Goal: Information Seeking & Learning: Learn about a topic

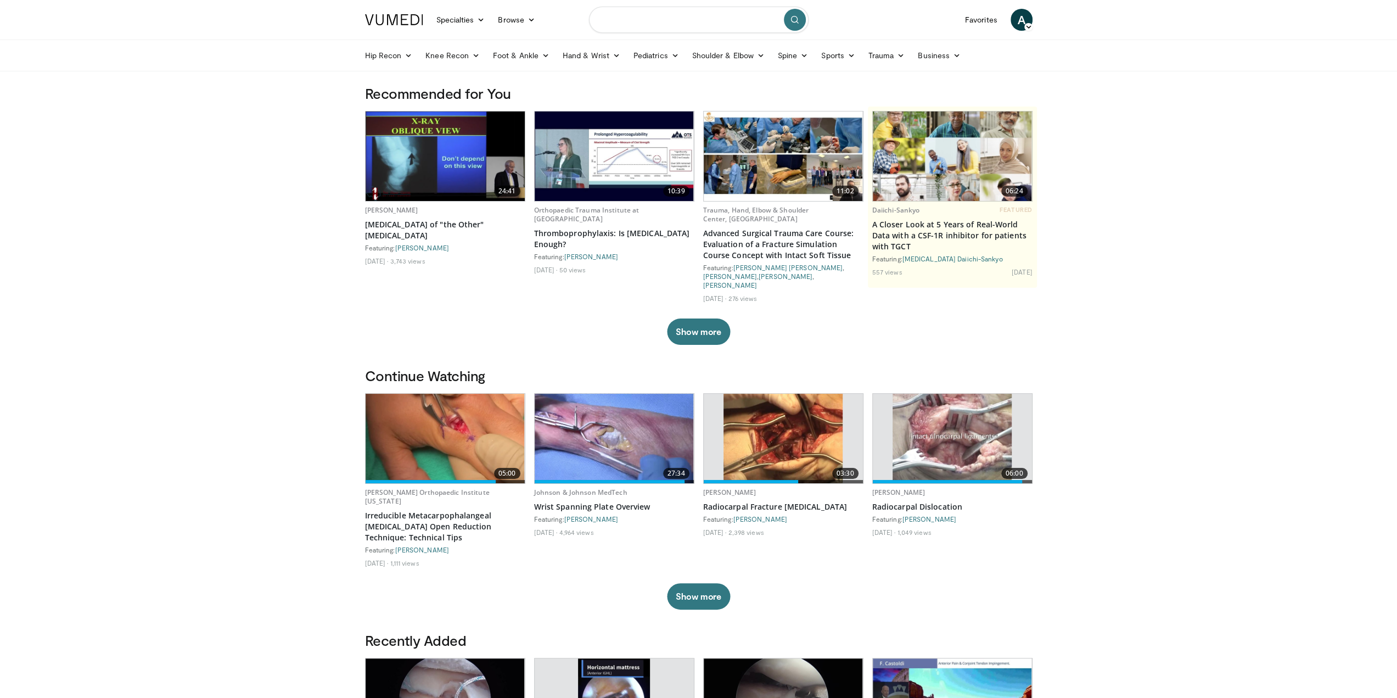
click at [650, 21] on input "Search topics, interventions" at bounding box center [699, 20] width 220 height 26
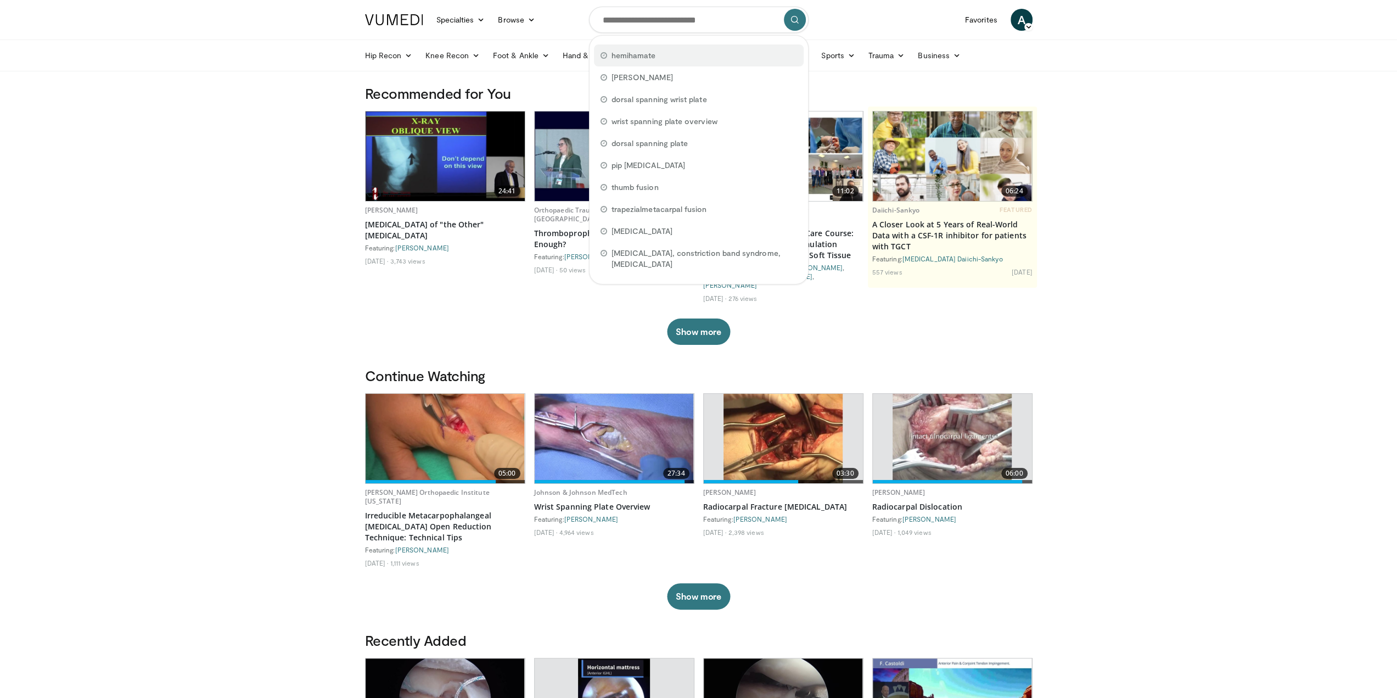
click at [632, 57] on span "hemihamate" at bounding box center [633, 55] width 44 height 11
type input "**********"
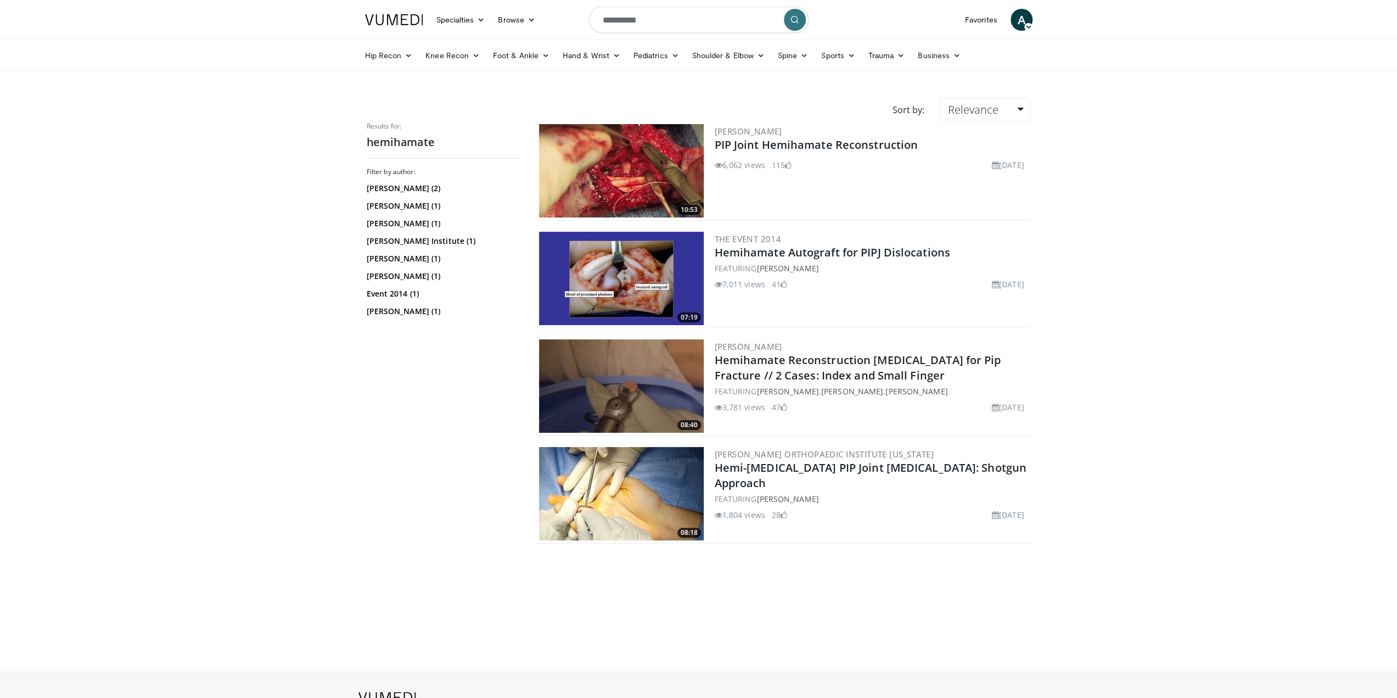
click at [657, 155] on img at bounding box center [621, 170] width 165 height 93
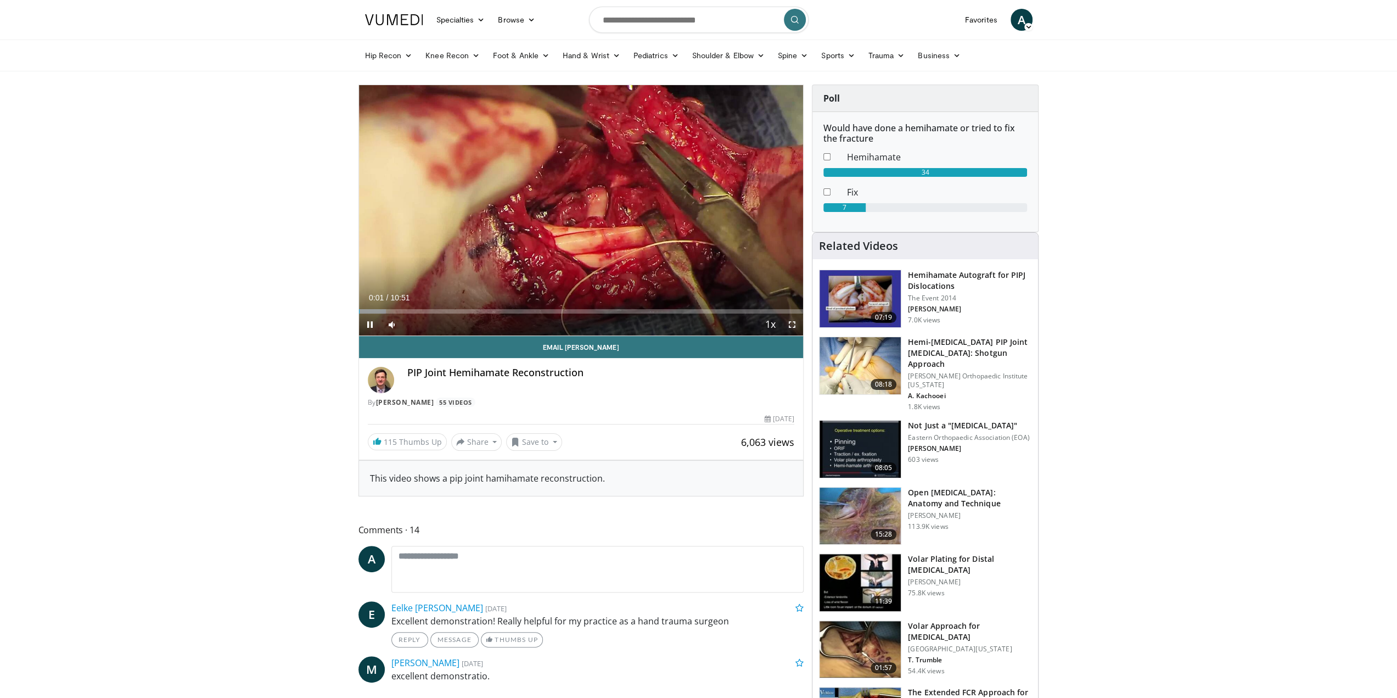
click at [789, 324] on span "Video Player" at bounding box center [792, 324] width 22 height 22
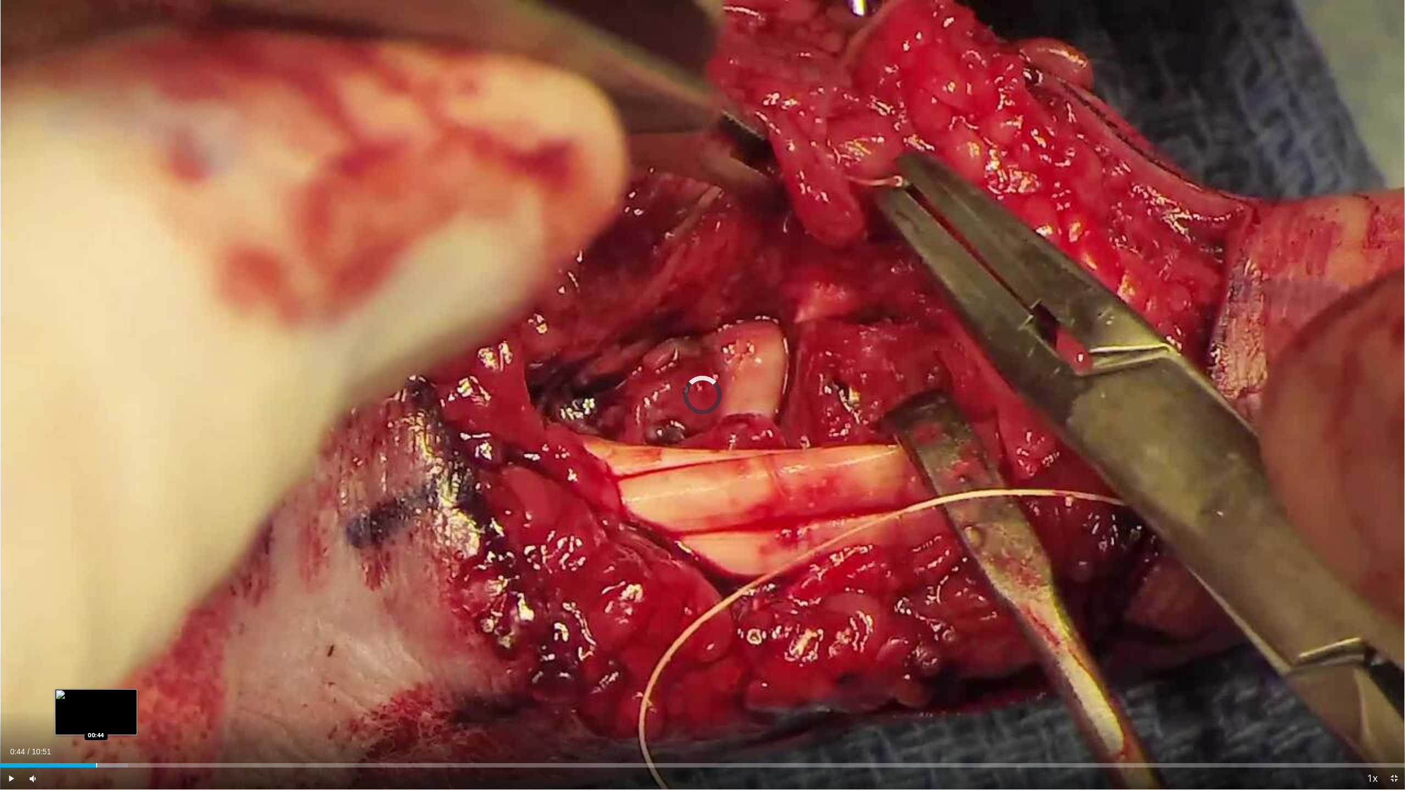
click at [96, 697] on div "Loaded : 9.12% 00:44 00:44" at bounding box center [702, 765] width 1405 height 4
click at [153, 697] on div "Loaded : 15.35% 00:45 01:11" at bounding box center [702, 762] width 1405 height 10
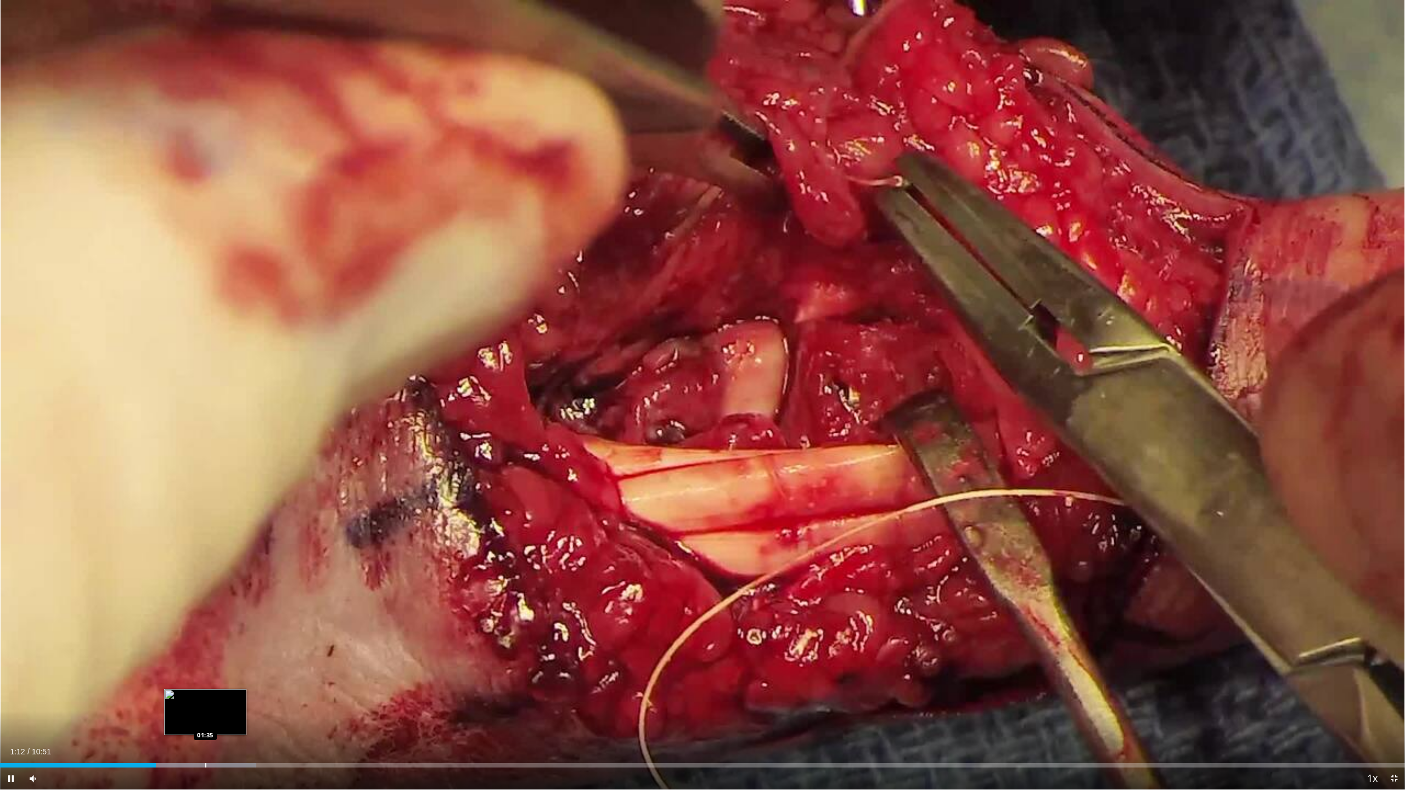
click at [206, 697] on div "Progress Bar" at bounding box center [205, 765] width 1 height 4
click at [261, 697] on div "Loaded : 31.94% 02:01 02:01" at bounding box center [702, 762] width 1405 height 10
click at [215, 697] on div "Loaded : 31.94% 02:04 01:39" at bounding box center [702, 762] width 1405 height 10
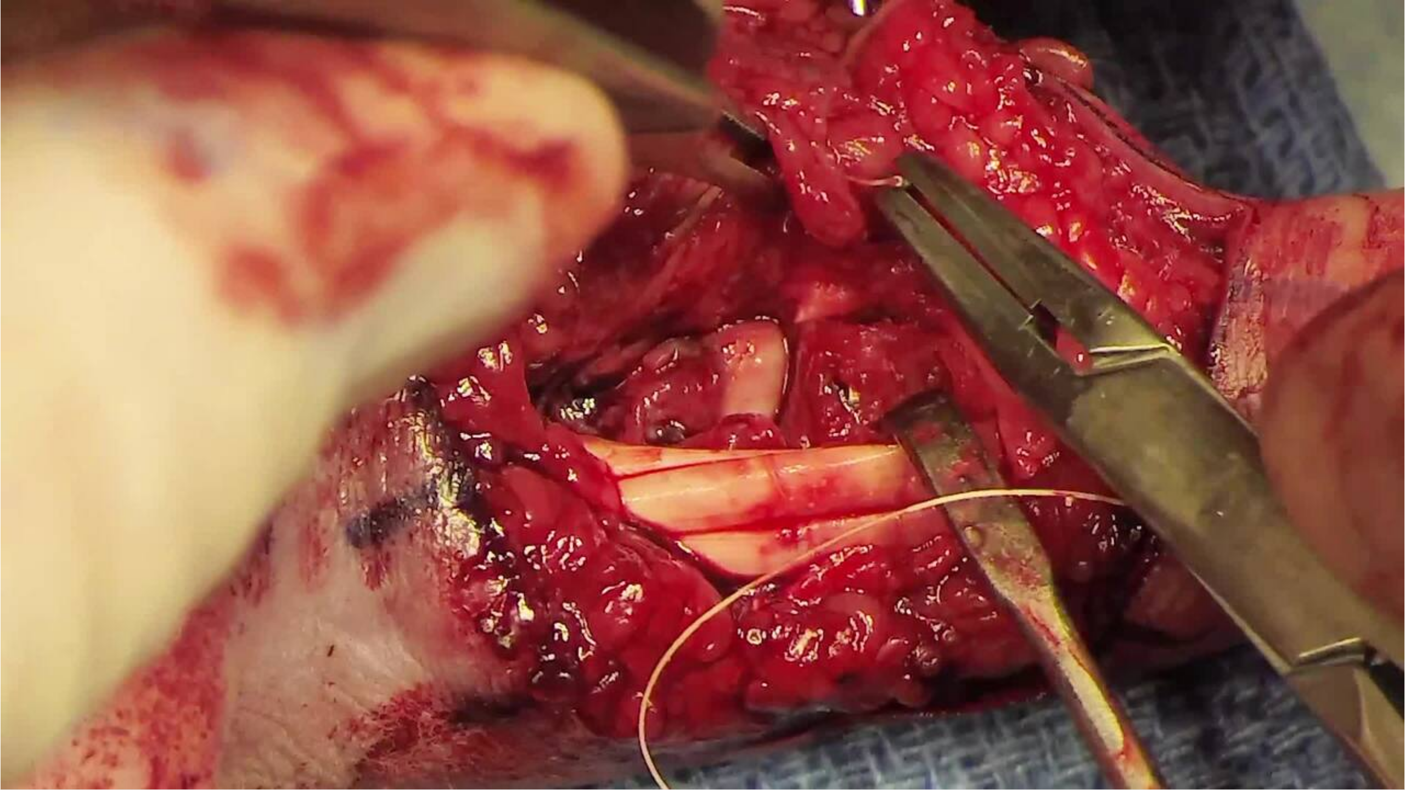
drag, startPoint x: 60, startPoint y: 779, endPoint x: 52, endPoint y: 778, distance: 8.4
click at [52, 697] on video-js "**********" at bounding box center [702, 395] width 1405 height 790
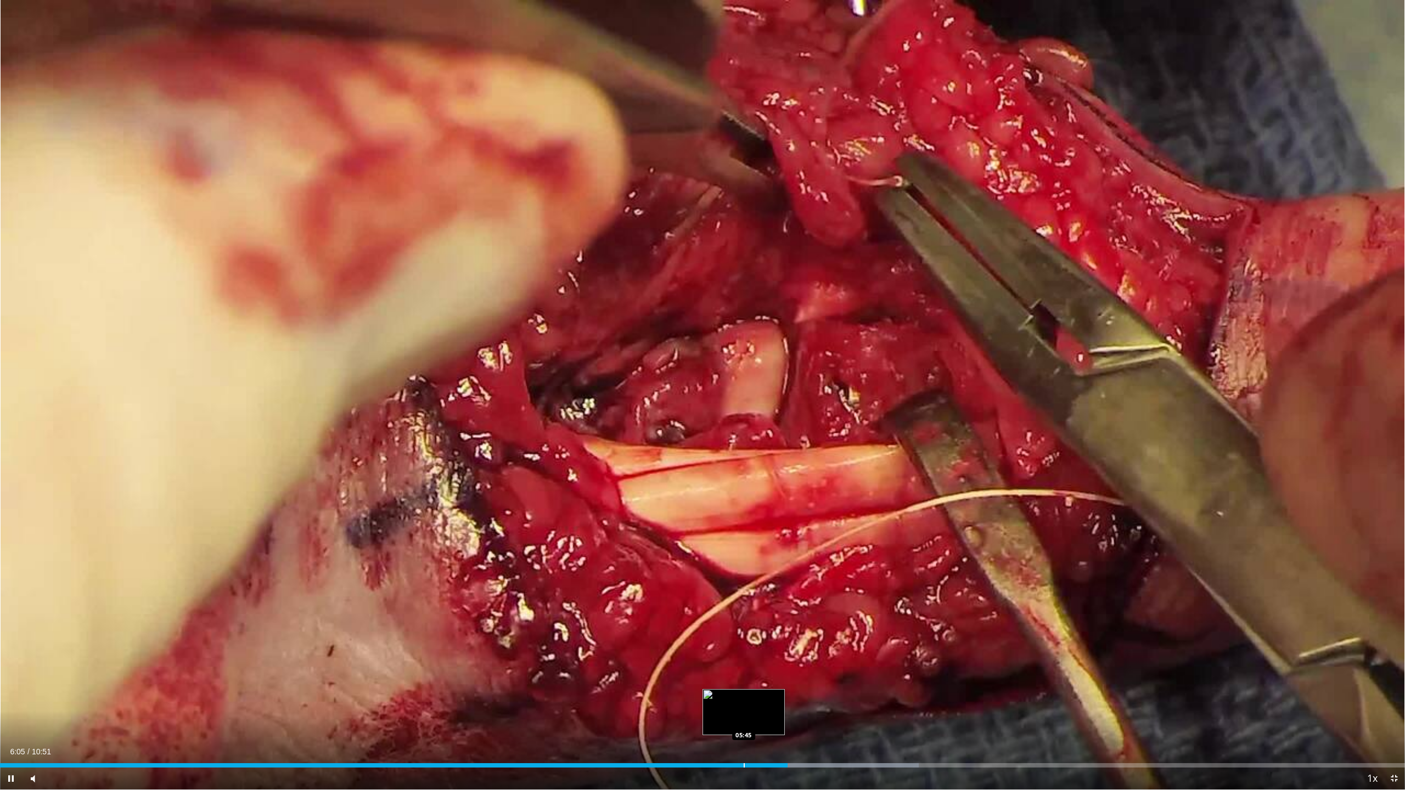
click at [744, 697] on div "Progress Bar" at bounding box center [744, 765] width 1 height 4
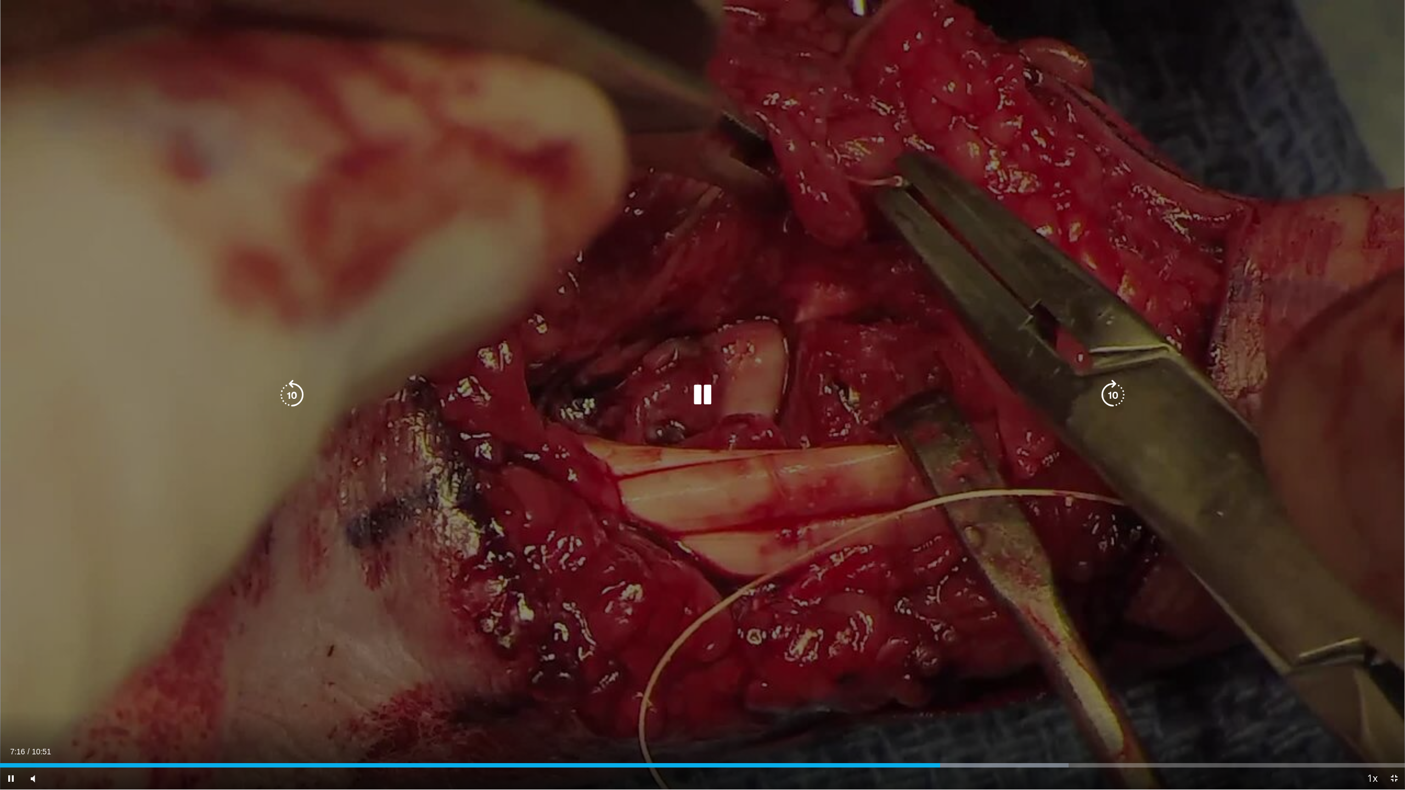
click at [701, 393] on icon "Video Player" at bounding box center [702, 395] width 31 height 31
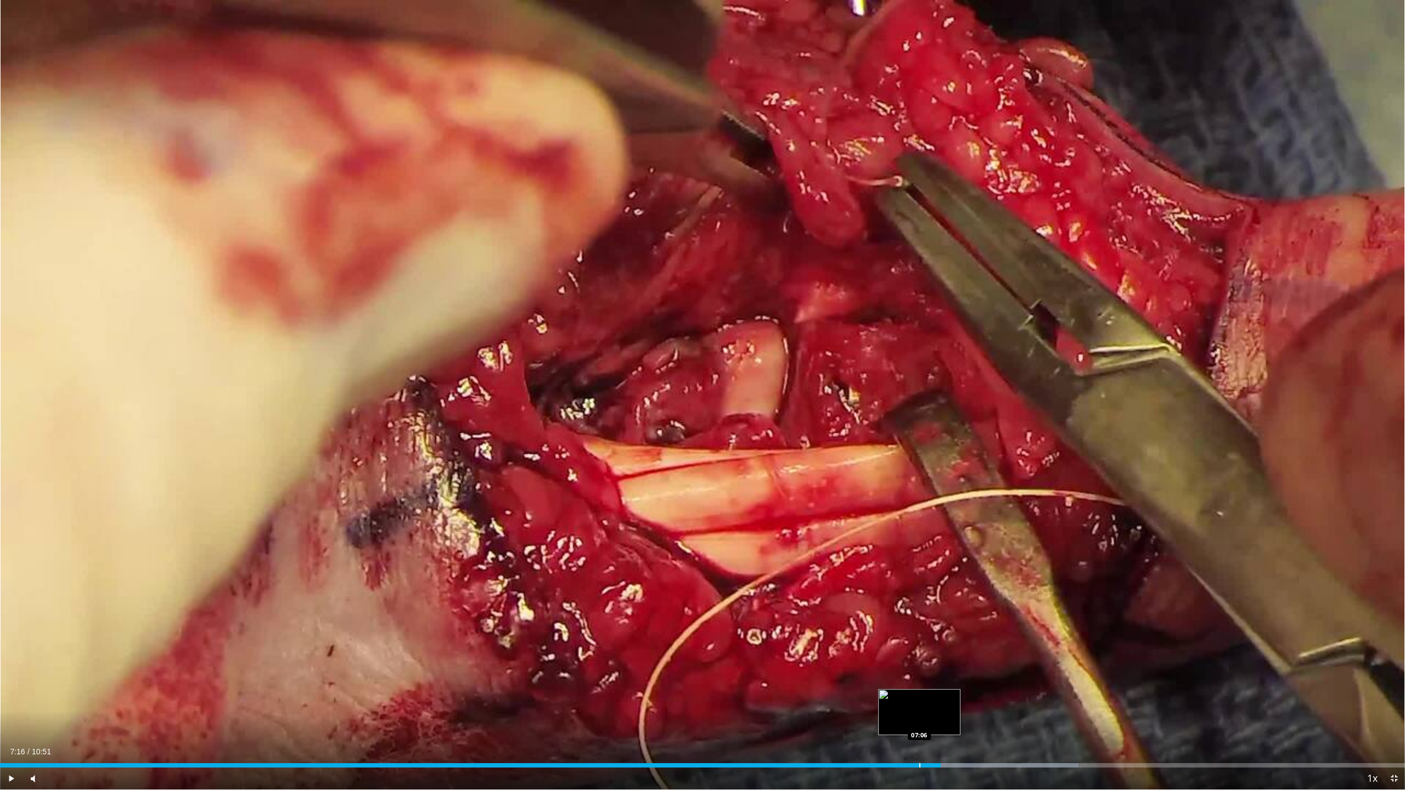
click at [919, 697] on div "Loaded : 76.77% 07:16 07:06" at bounding box center [702, 762] width 1405 height 10
click at [829, 697] on div "Loaded : 76.77% 07:06 06:25" at bounding box center [702, 762] width 1405 height 10
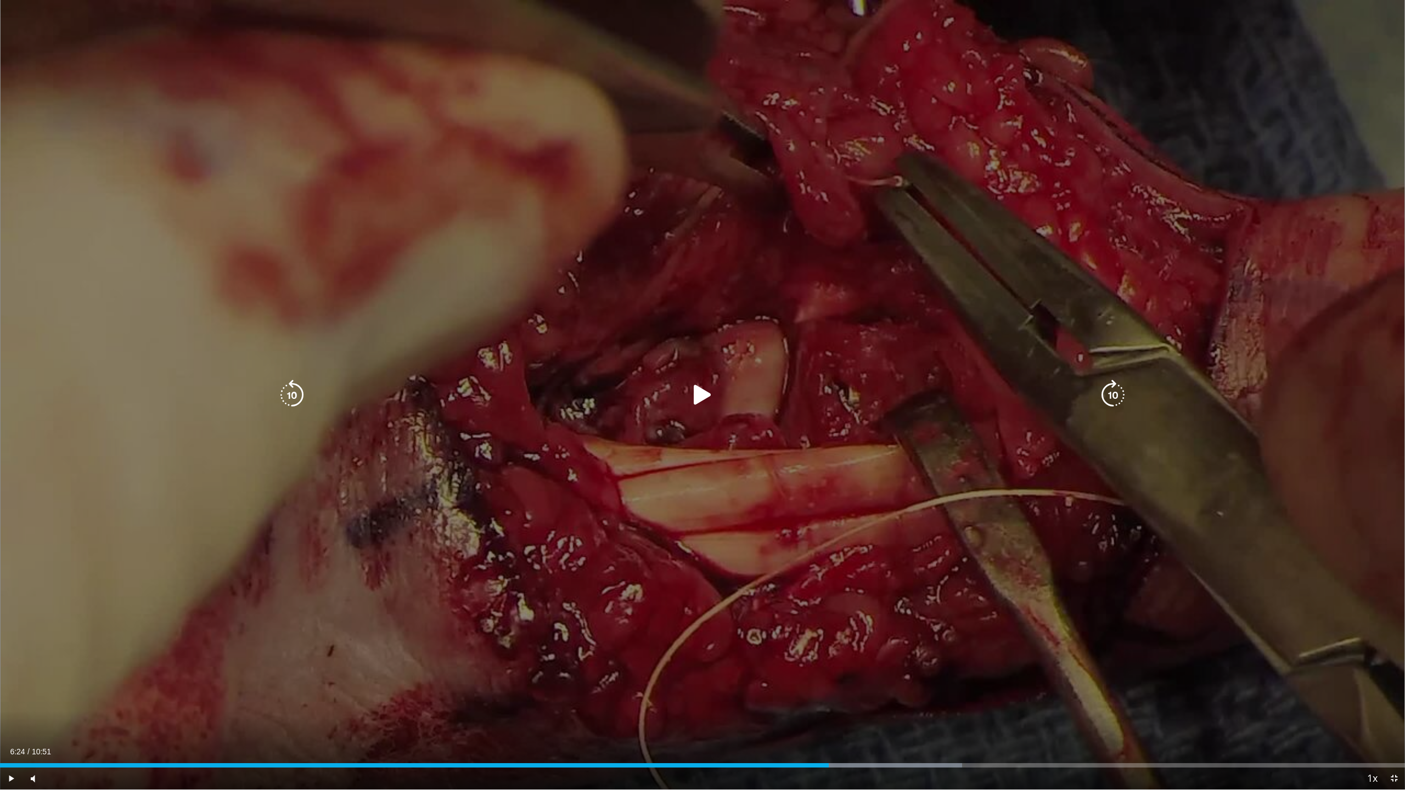
click at [836, 697] on div "10 seconds Tap to unmute" at bounding box center [702, 395] width 1405 height 790
click at [451, 493] on div "10 seconds Tap to unmute" at bounding box center [702, 395] width 1405 height 790
click at [398, 581] on div "10 seconds Tap to unmute" at bounding box center [702, 395] width 1405 height 790
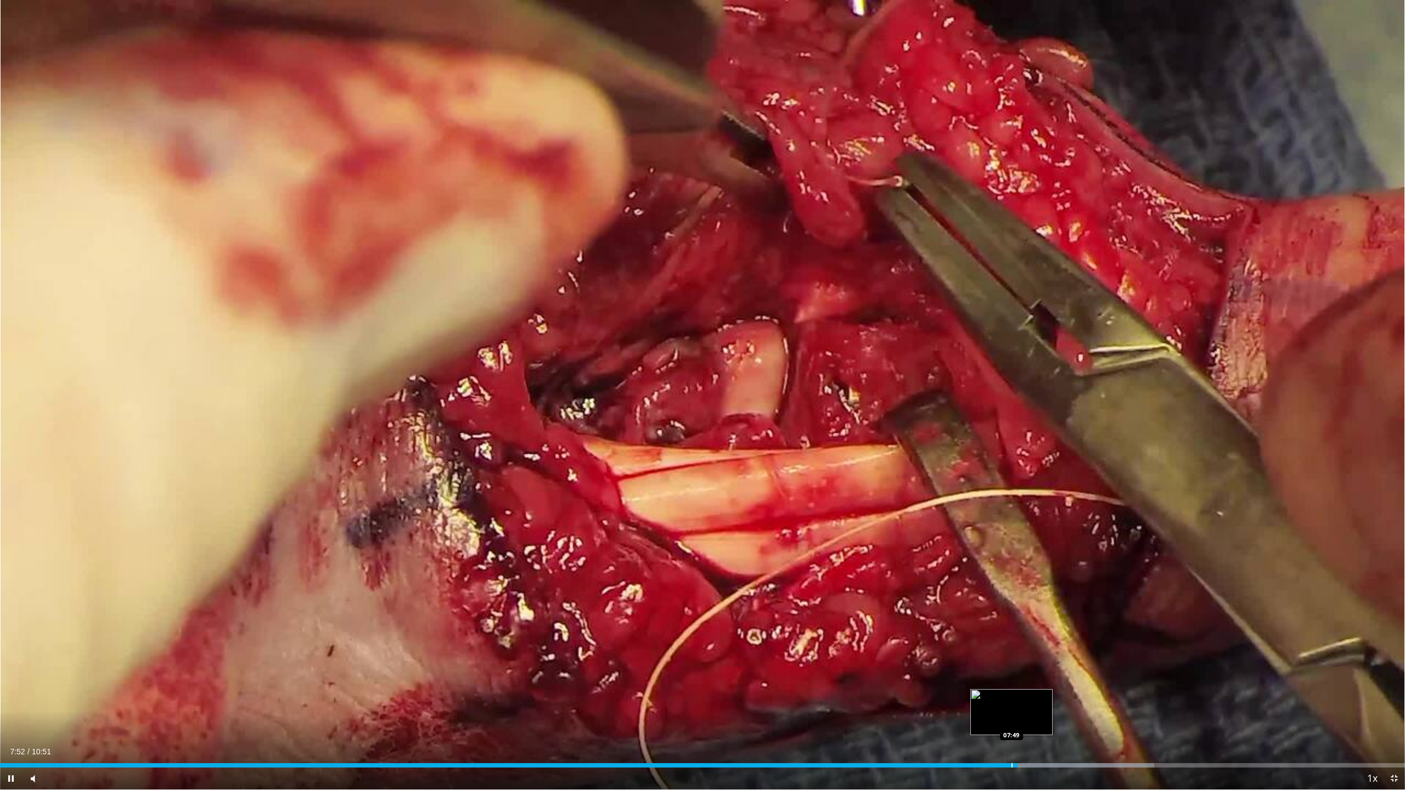
click at [1009, 697] on div "Loaded : 82.15% 07:52 07:49" at bounding box center [702, 762] width 1405 height 10
click at [1002, 697] on div "Loaded : 82.15% 07:50 07:45" at bounding box center [702, 762] width 1405 height 10
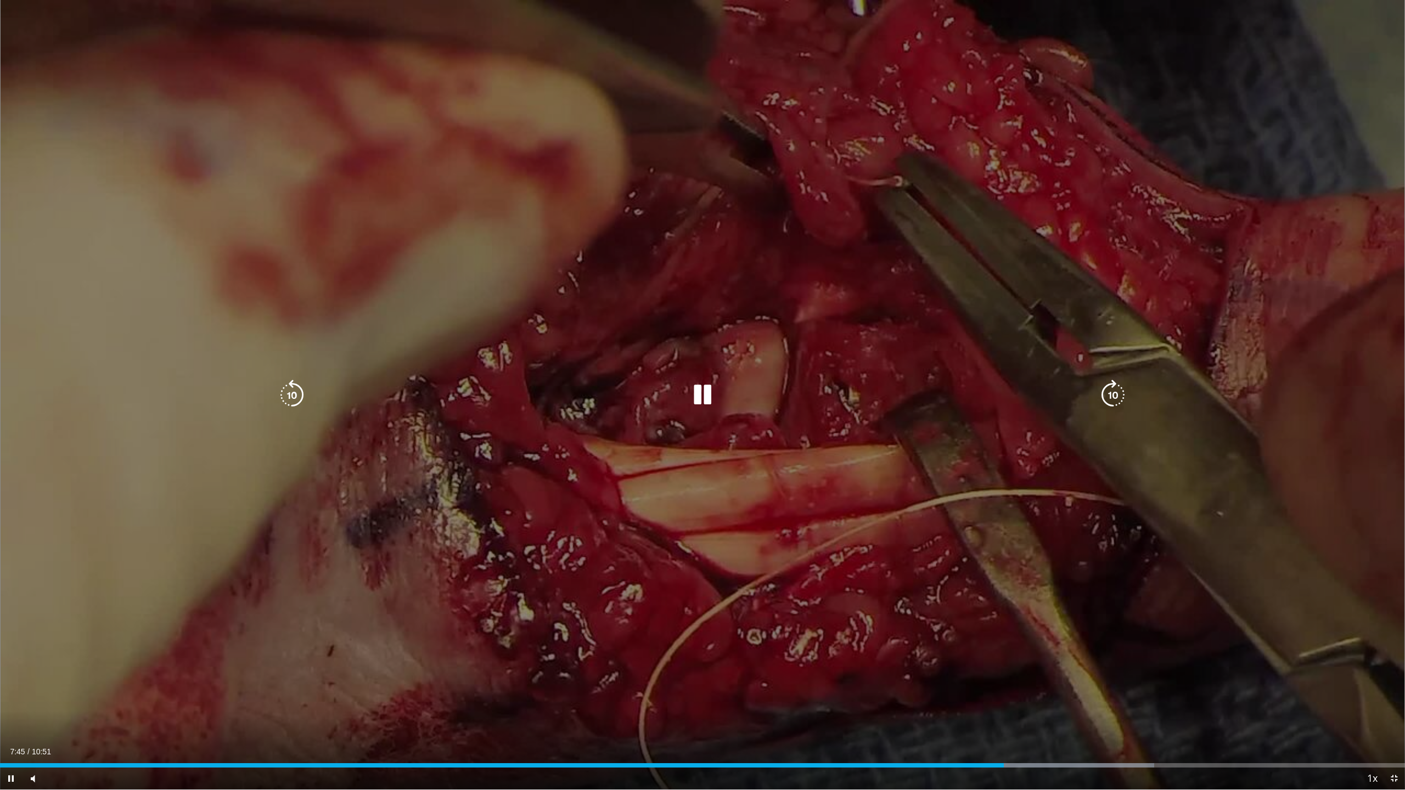
click at [499, 566] on div "10 seconds Tap to unmute" at bounding box center [702, 395] width 1405 height 790
click at [230, 566] on div "10 seconds Tap to unmute" at bounding box center [702, 395] width 1405 height 790
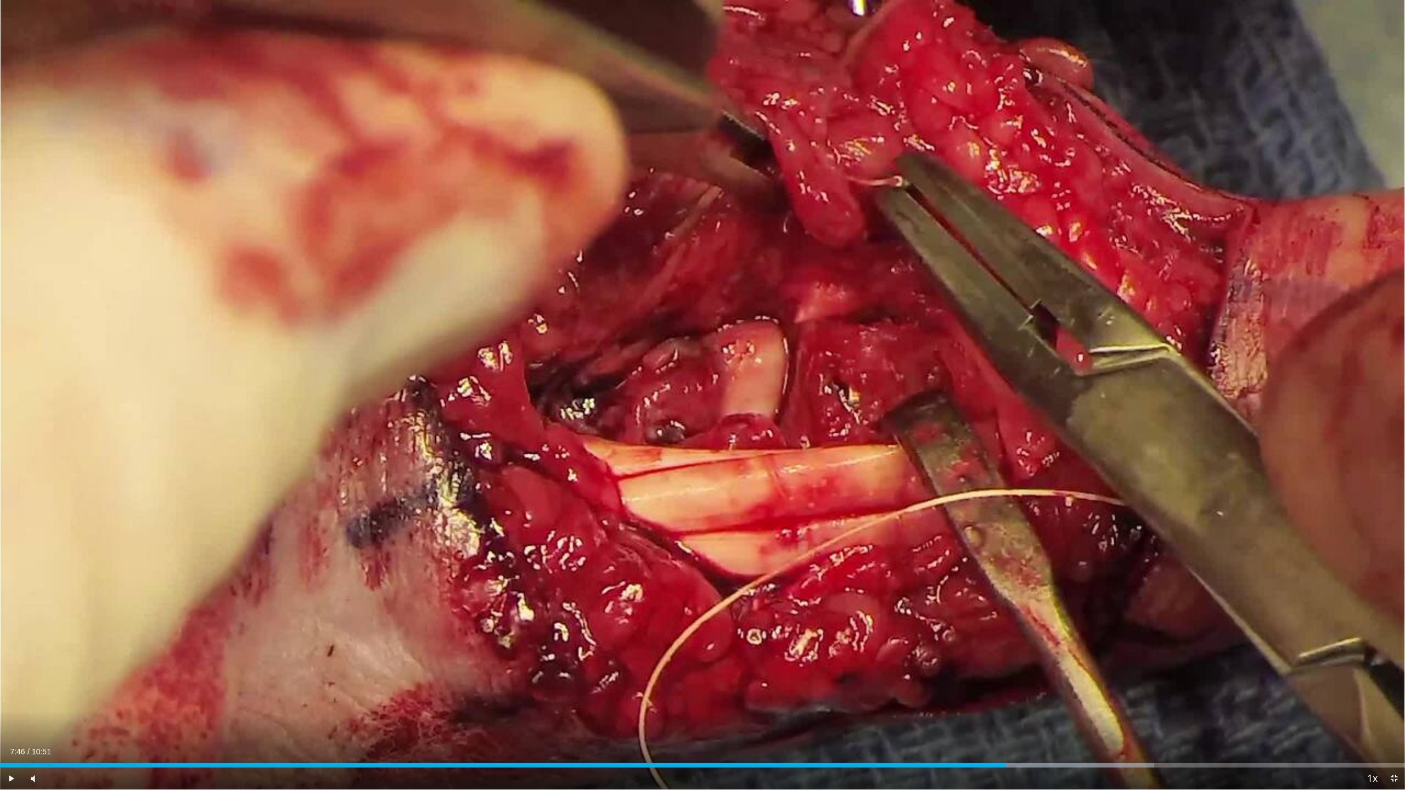
click at [230, 566] on div "10 seconds Tap to unmute" at bounding box center [702, 395] width 1405 height 790
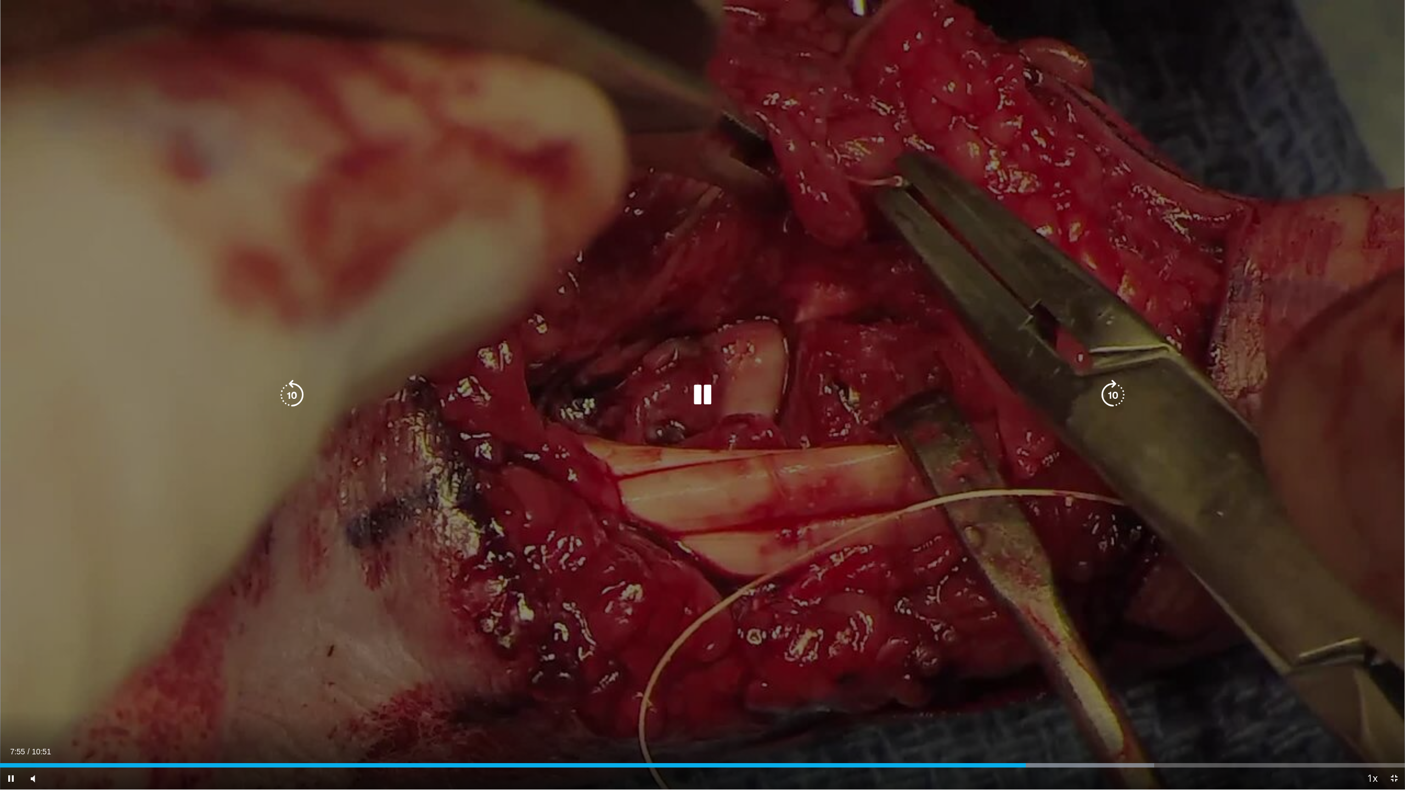
click at [566, 555] on div "10 seconds Tap to unmute" at bounding box center [702, 395] width 1405 height 790
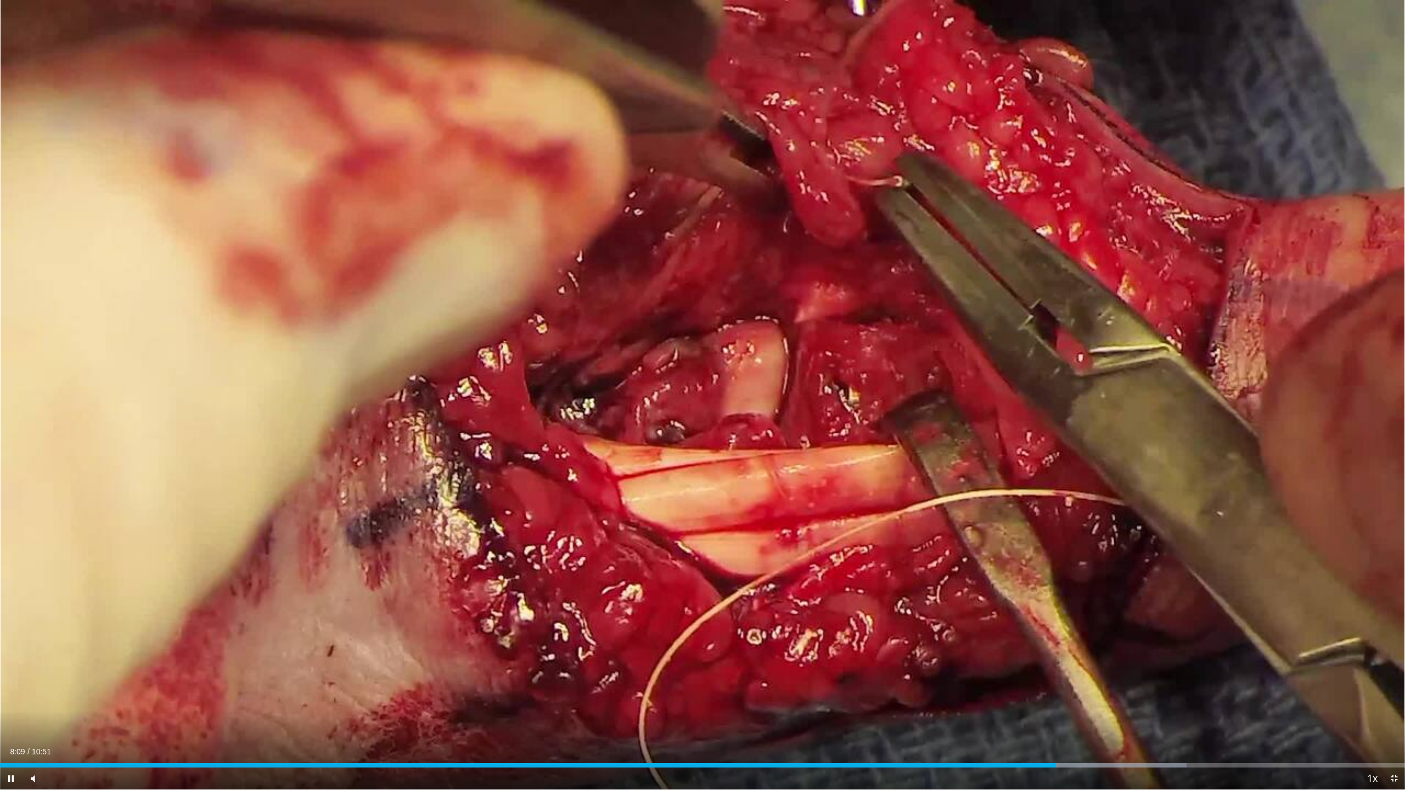
click at [566, 555] on div "10 seconds Tap to unmute" at bounding box center [702, 395] width 1405 height 790
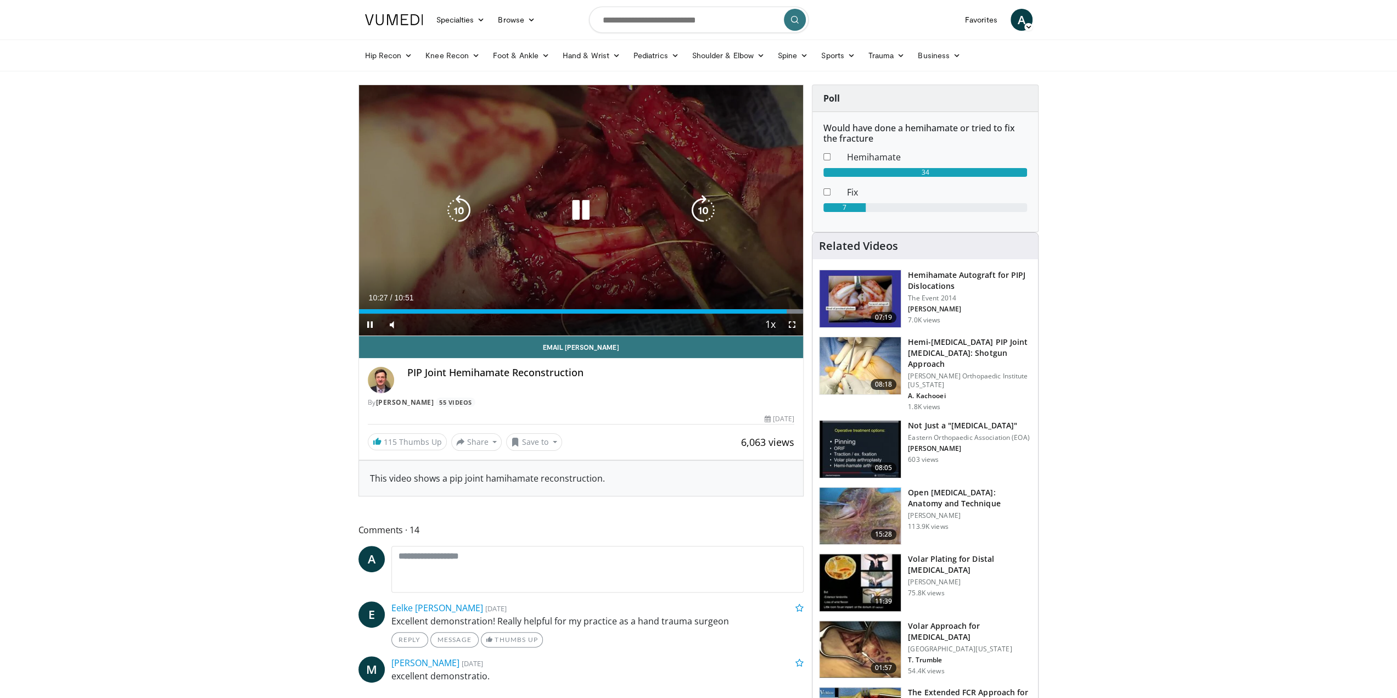
click at [567, 210] on icon "Video Player" at bounding box center [580, 210] width 31 height 31
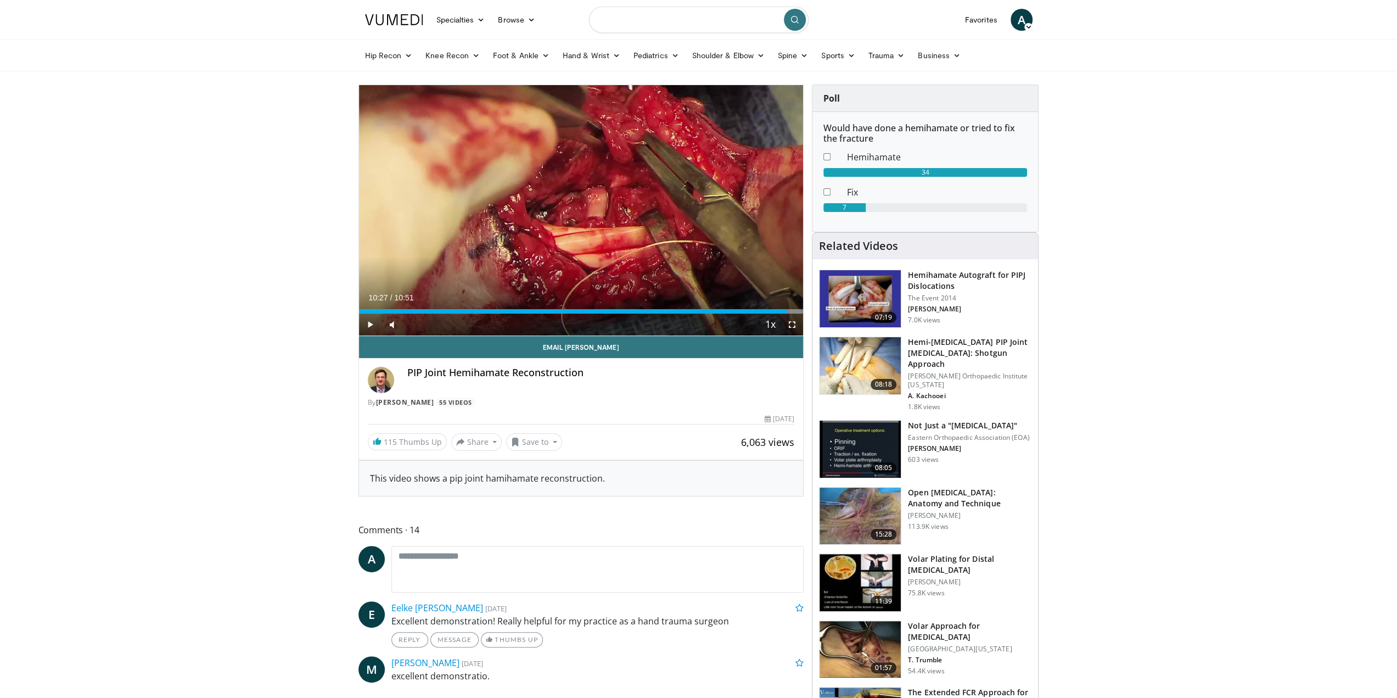
click at [667, 15] on input "Search topics, interventions" at bounding box center [699, 20] width 220 height 26
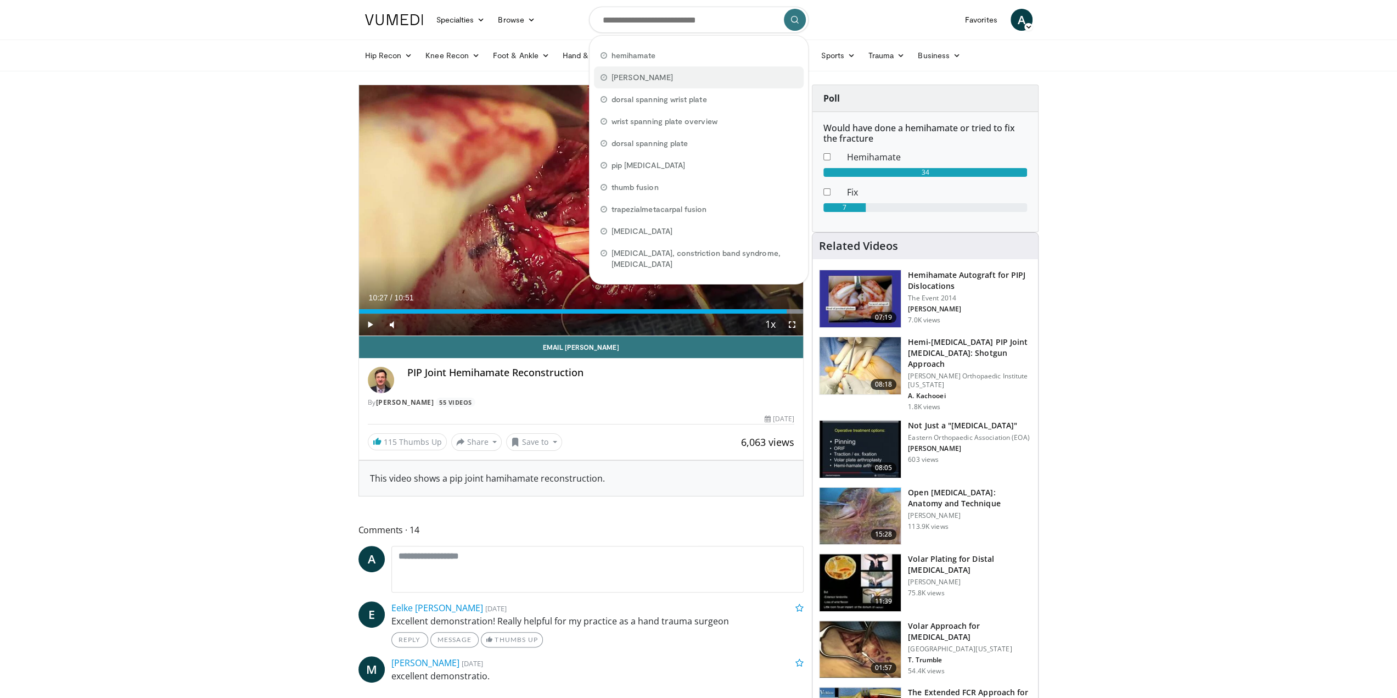
click at [623, 76] on span "tuckman" at bounding box center [641, 77] width 61 height 11
type input "*******"
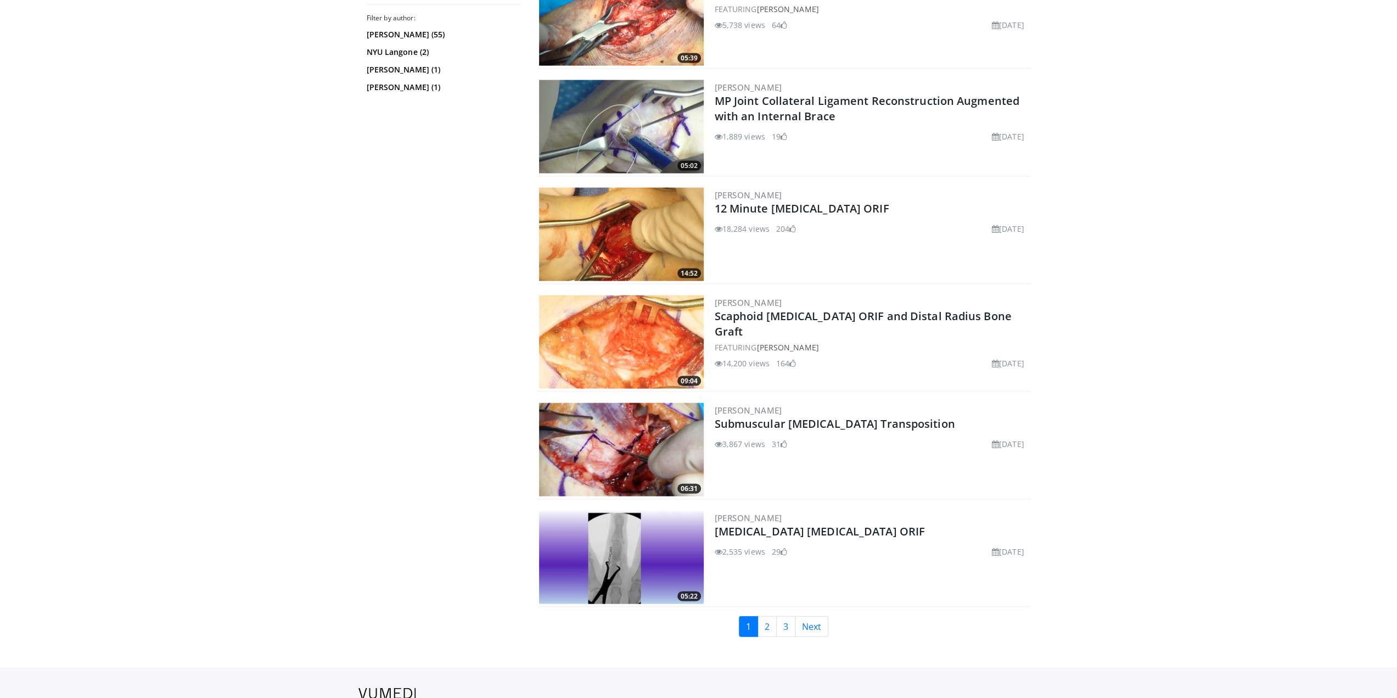
scroll to position [2250, 0]
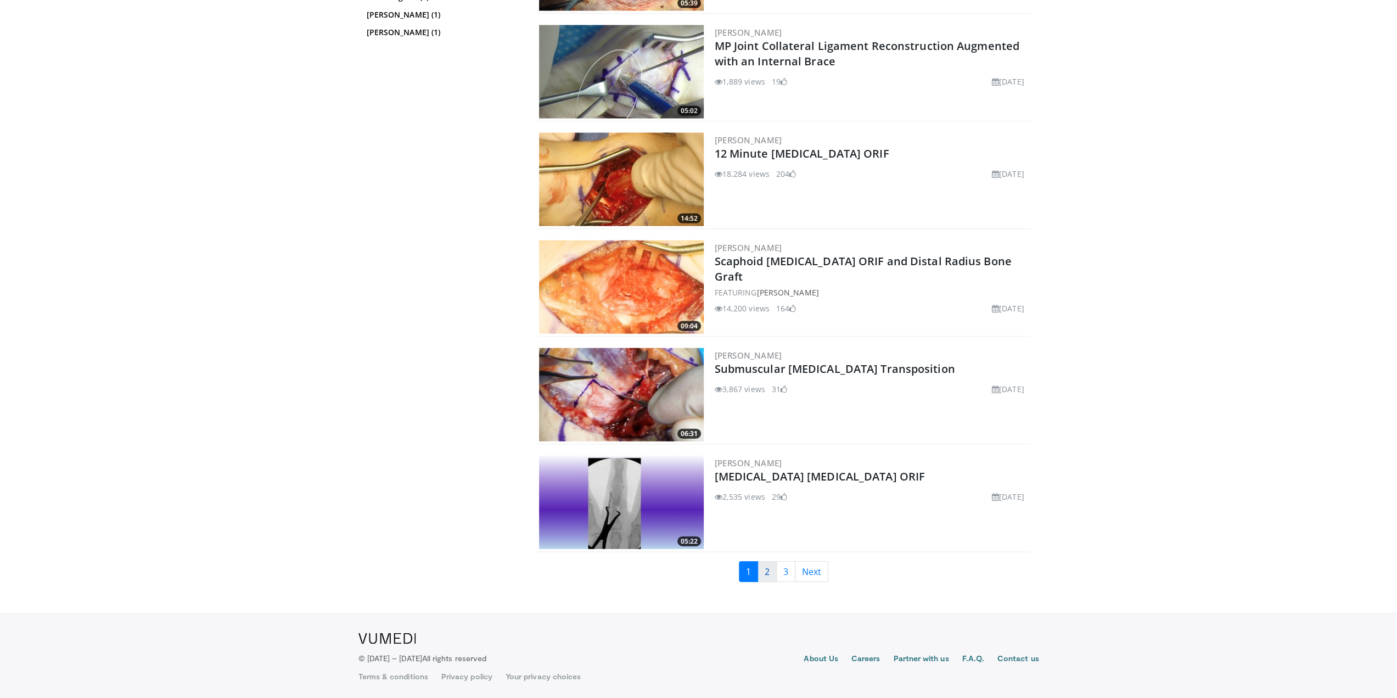
click at [771, 573] on link "2" at bounding box center [766, 571] width 19 height 21
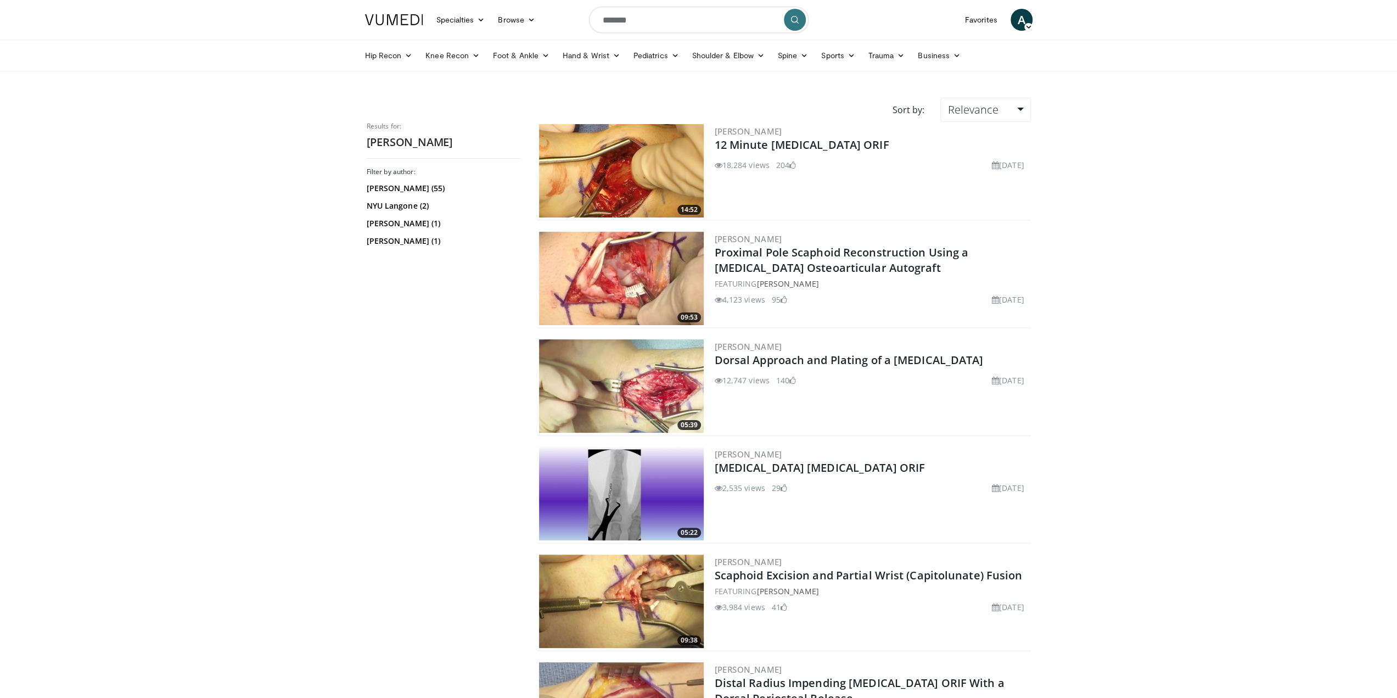
click at [648, 265] on img at bounding box center [621, 278] width 165 height 93
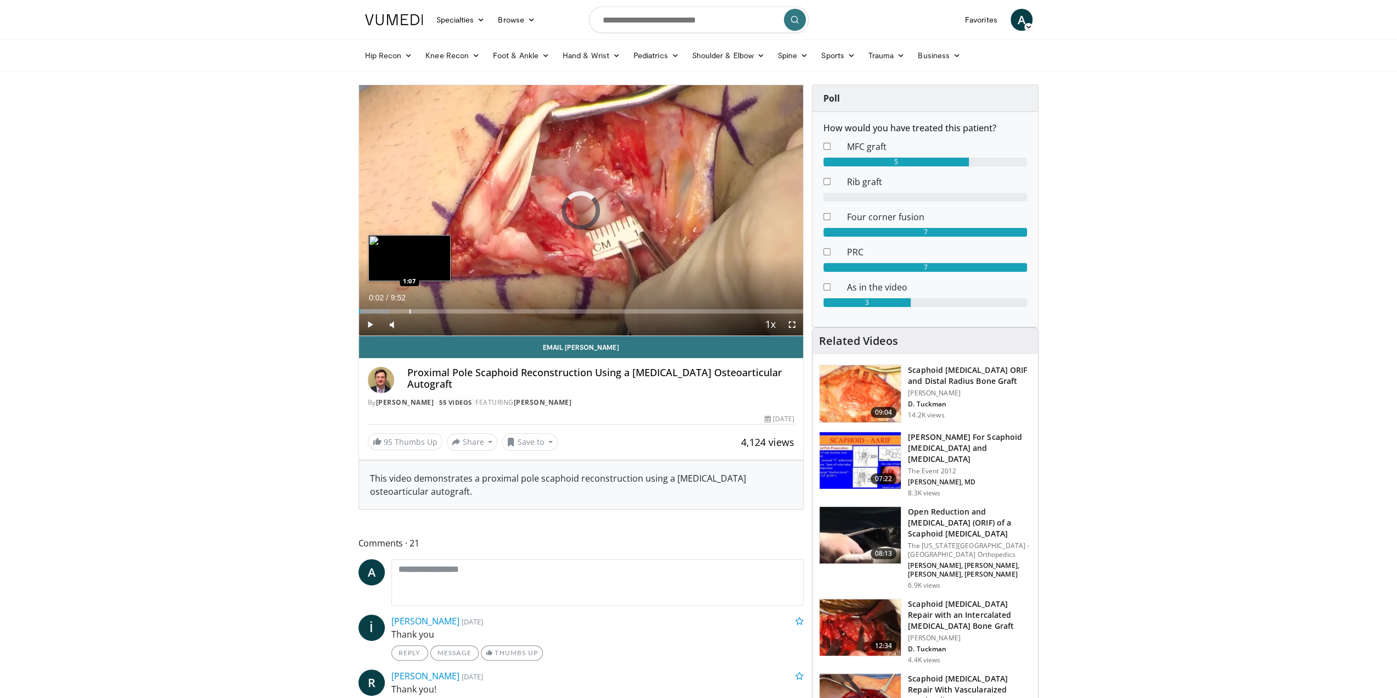
click at [409, 309] on div "Progress Bar" at bounding box center [409, 311] width 1 height 4
click at [464, 309] on div "Progress Bar" at bounding box center [464, 311] width 1 height 4
click at [795, 328] on span "Video Player" at bounding box center [792, 324] width 22 height 22
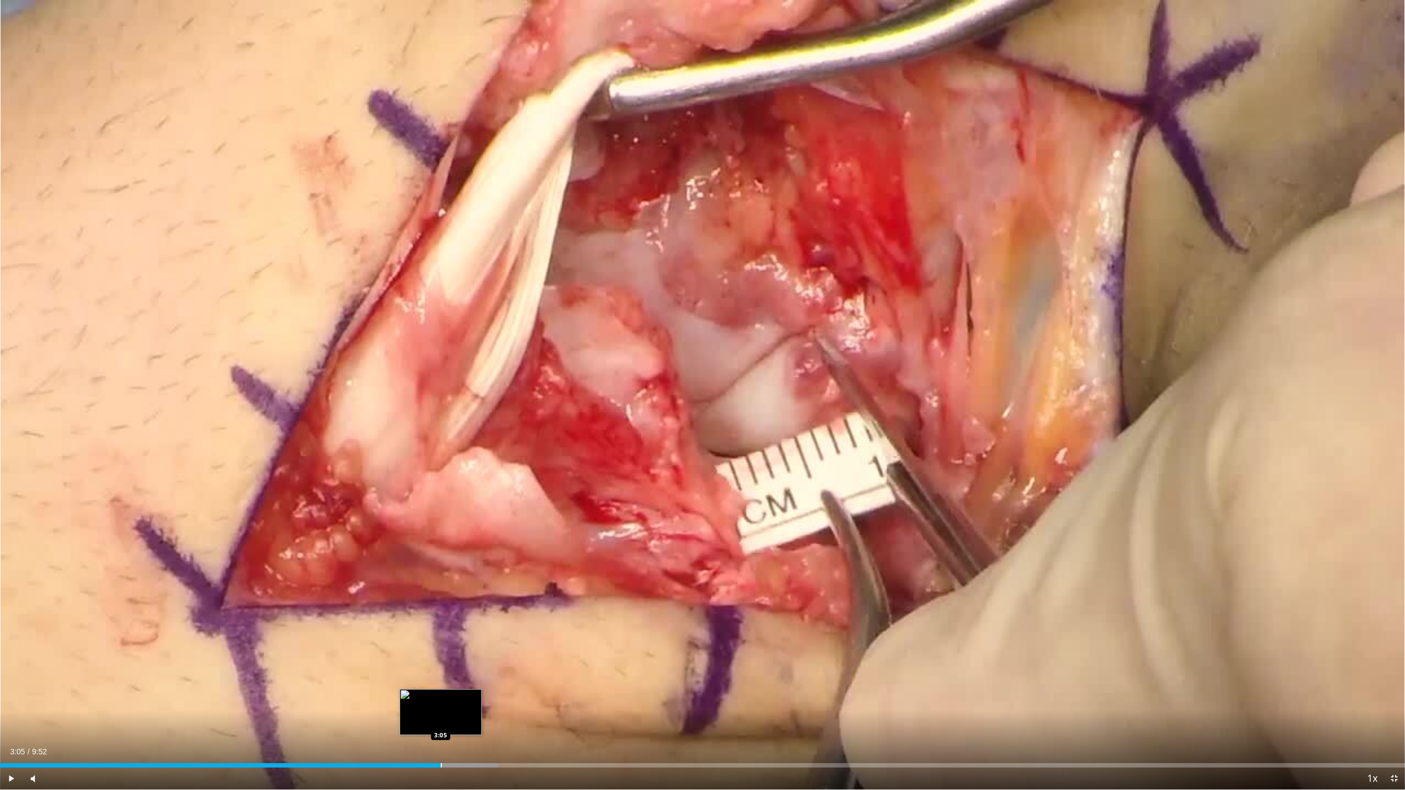
click at [441, 697] on div "Progress Bar" at bounding box center [441, 765] width 1 height 4
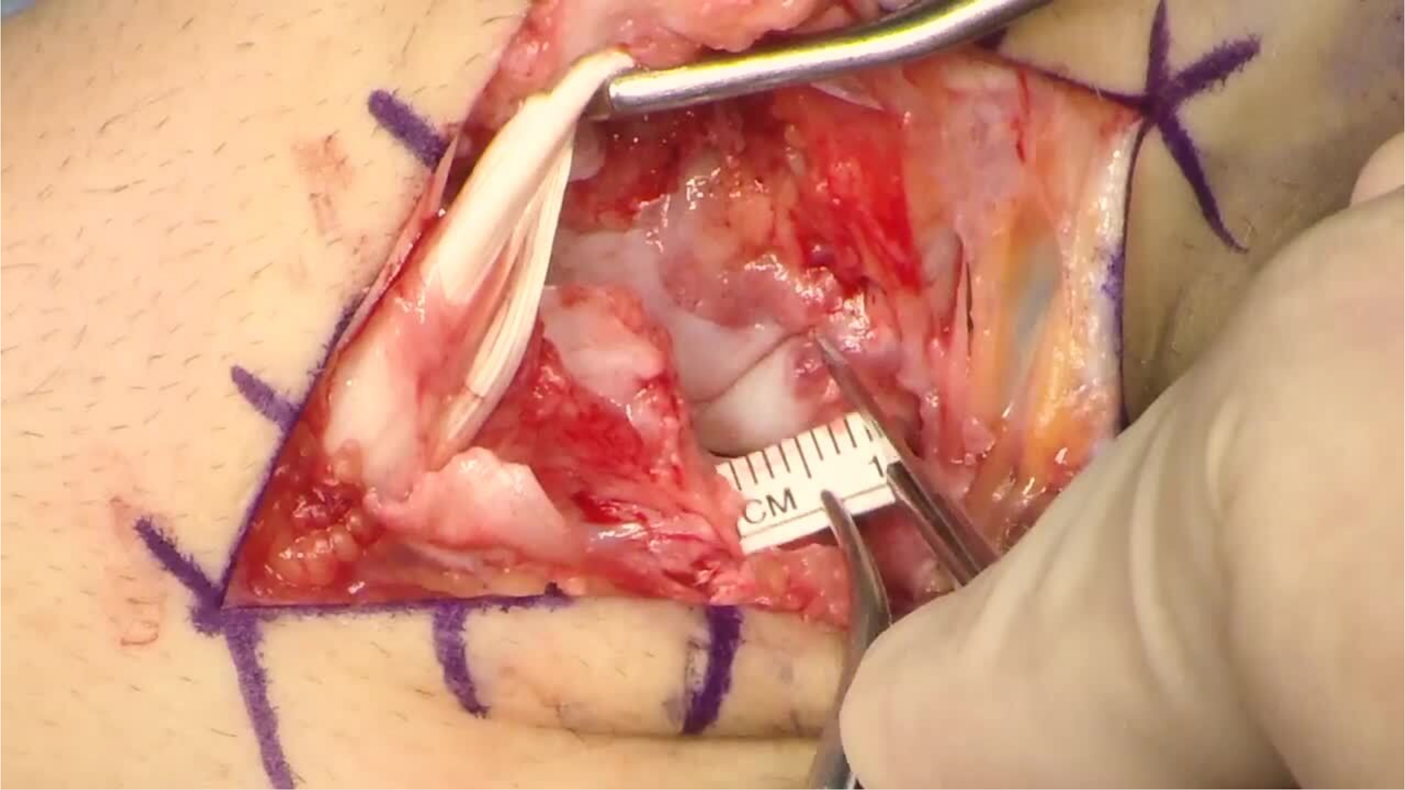
click at [492, 697] on div "10 seconds Tap to unmute" at bounding box center [702, 395] width 1405 height 790
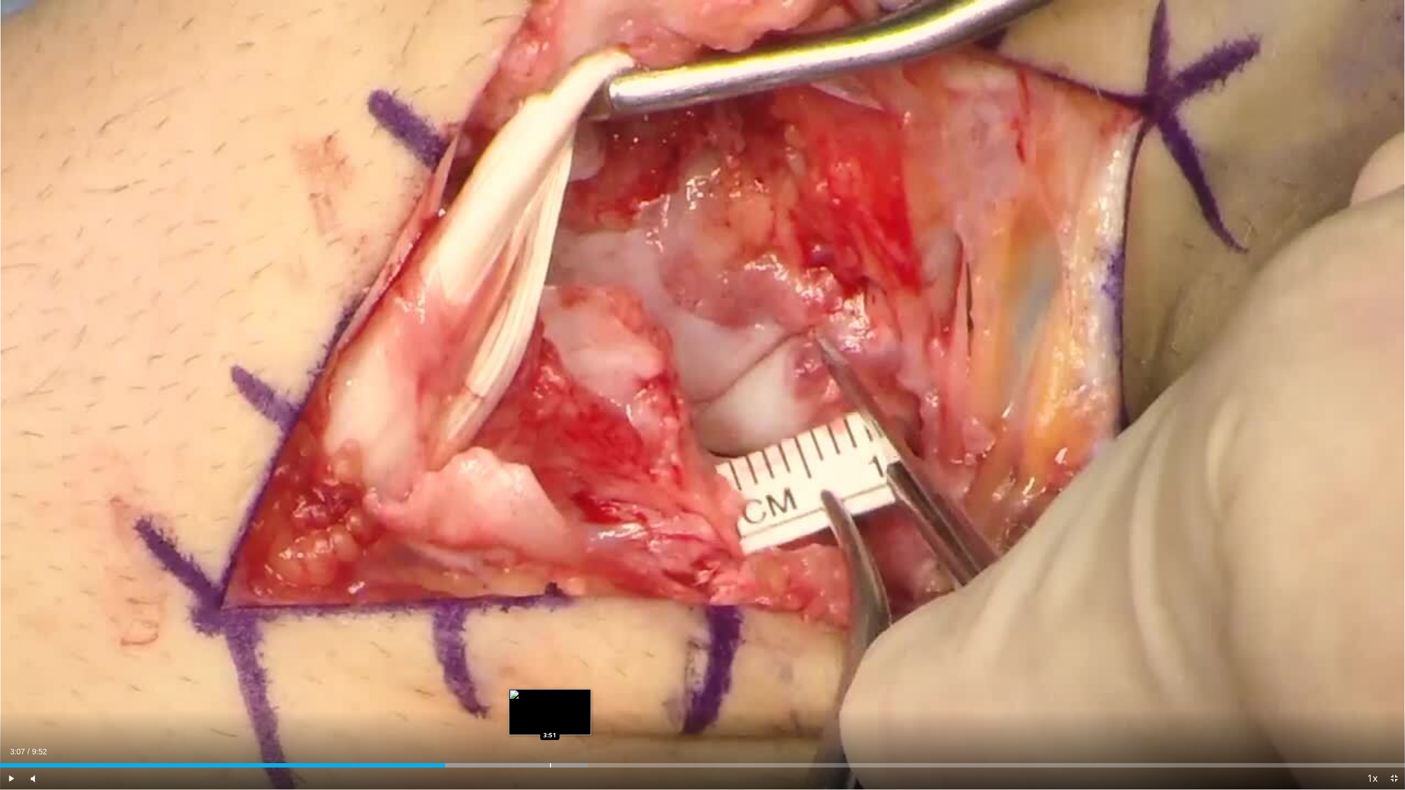
click at [550, 697] on div "Loaded : 41.83% 3:07 3:51" at bounding box center [702, 762] width 1405 height 10
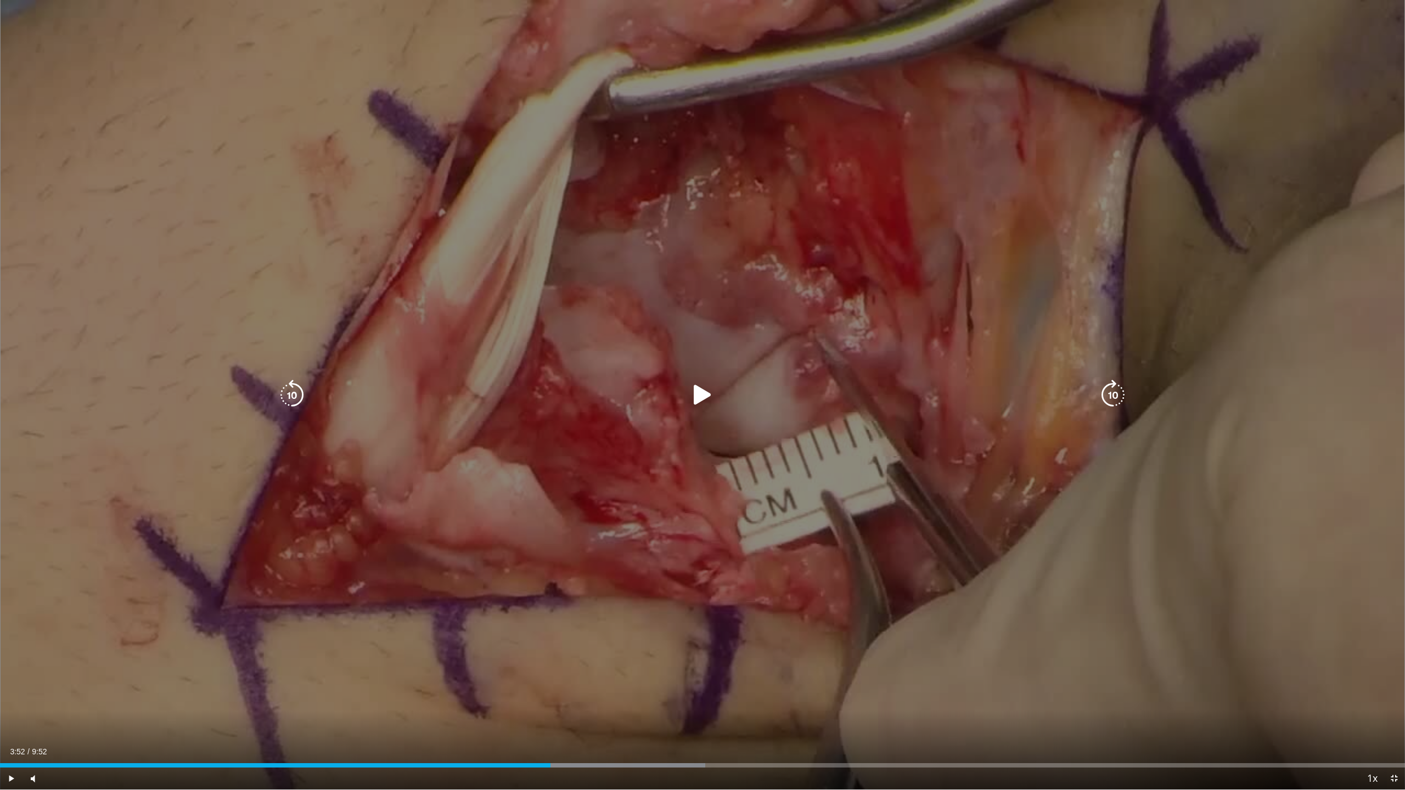
click at [665, 579] on div "10 seconds Tap to unmute" at bounding box center [702, 395] width 1405 height 790
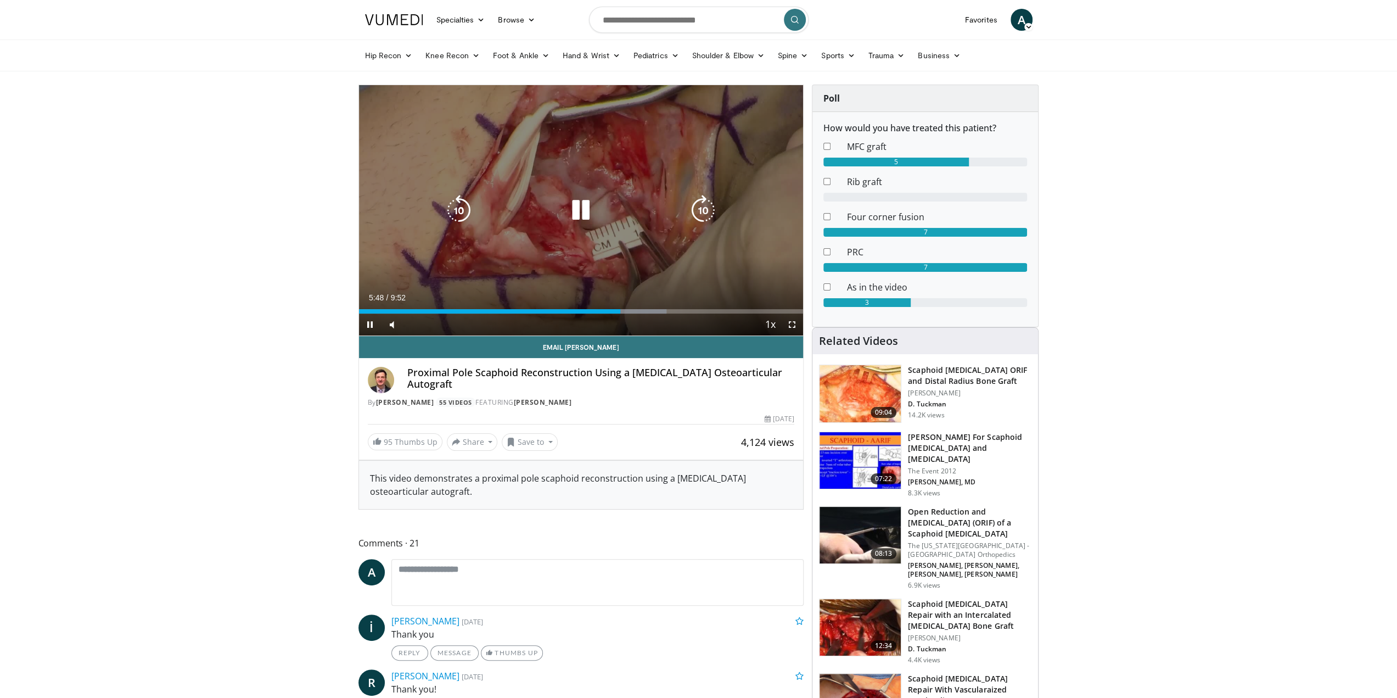
click at [579, 209] on icon "Video Player" at bounding box center [580, 210] width 31 height 31
